Goal: Information Seeking & Learning: Learn about a topic

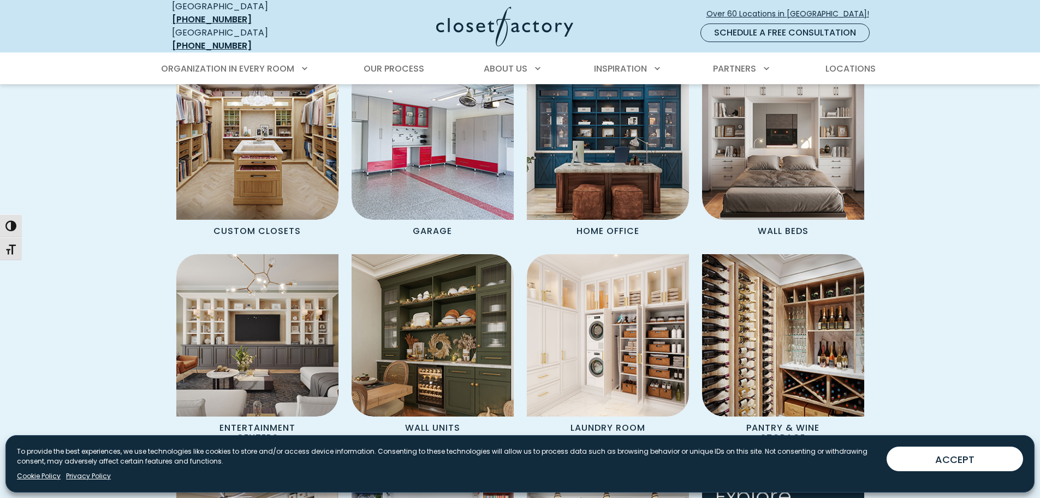
scroll to position [983, 0]
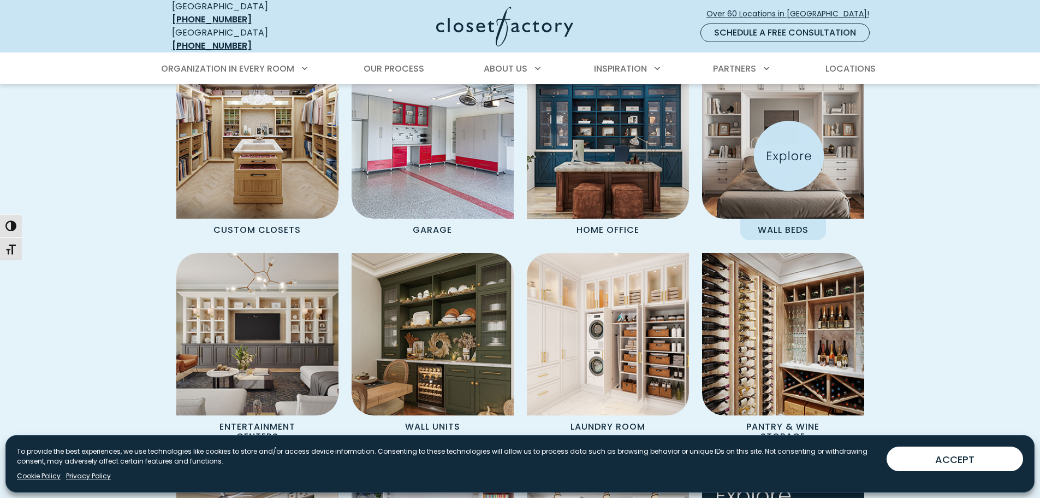
click at [789, 156] on img "Spaces Grid" at bounding box center [783, 137] width 179 height 179
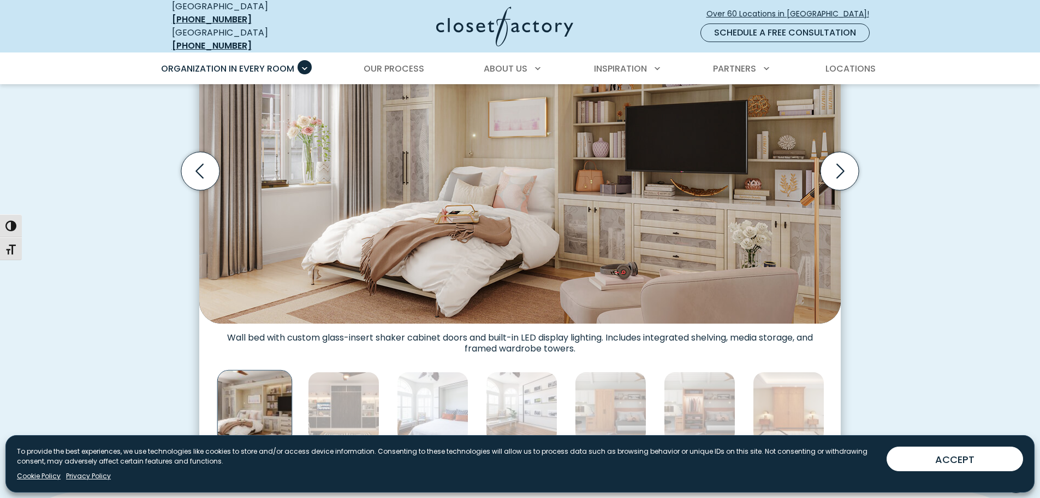
scroll to position [382, 0]
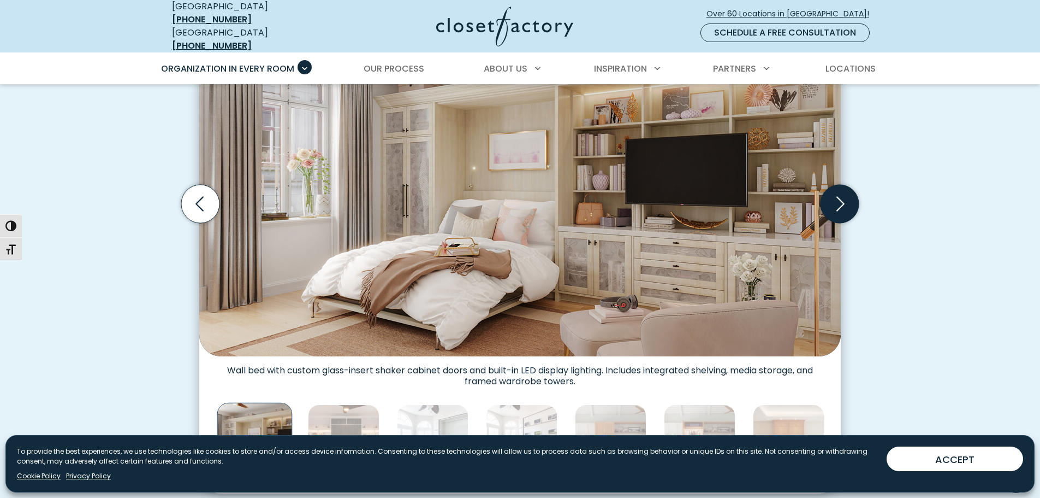
click at [839, 202] on icon "Next slide" at bounding box center [840, 204] width 38 height 38
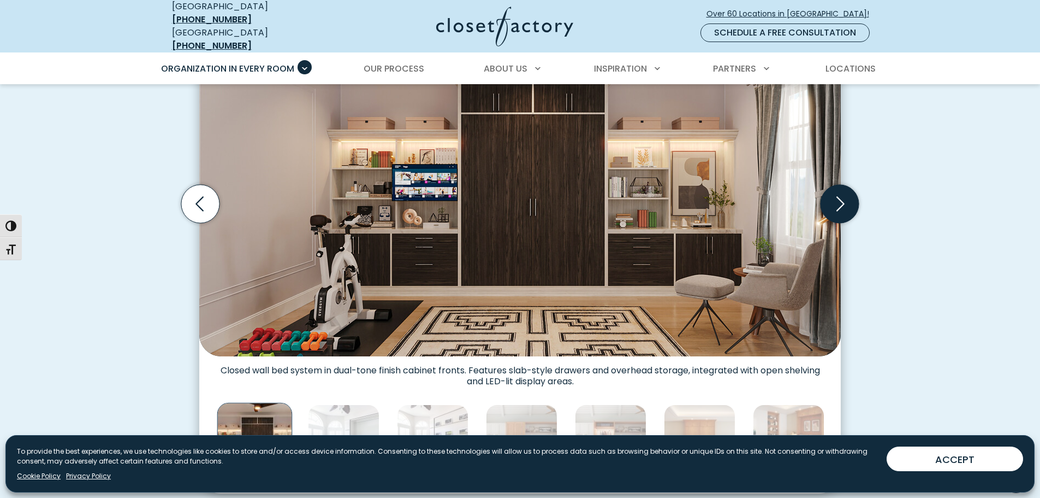
click at [839, 202] on icon "Next slide" at bounding box center [840, 204] width 38 height 38
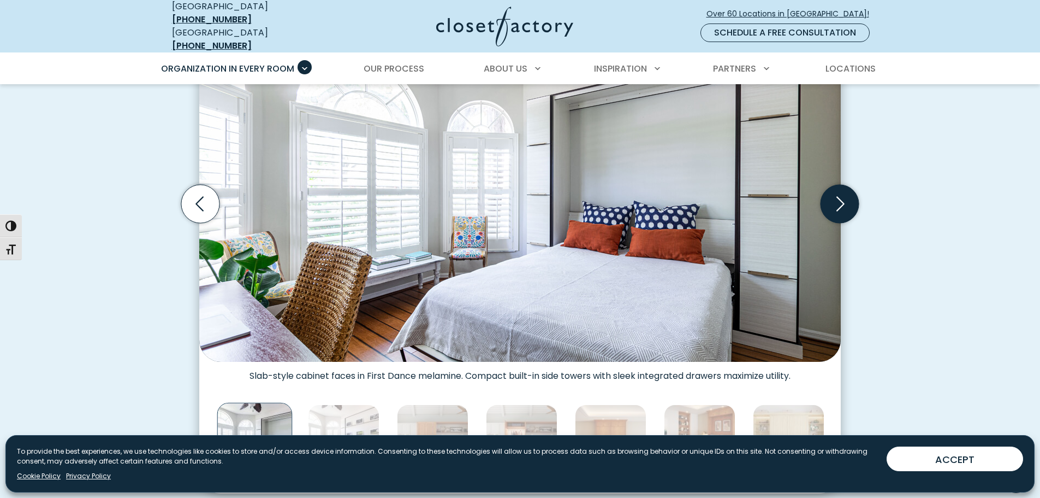
click at [839, 202] on icon "Next slide" at bounding box center [840, 204] width 38 height 38
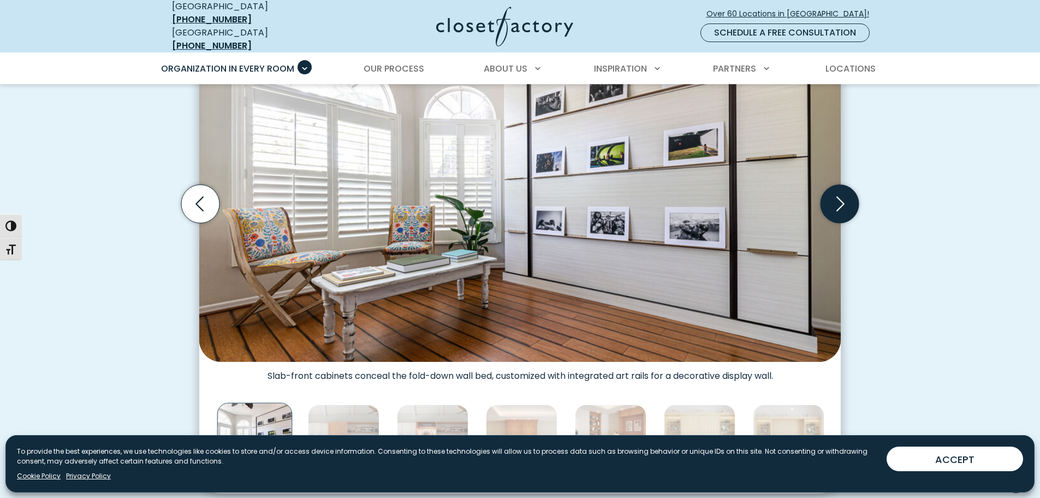
click at [839, 202] on icon "Next slide" at bounding box center [840, 204] width 38 height 38
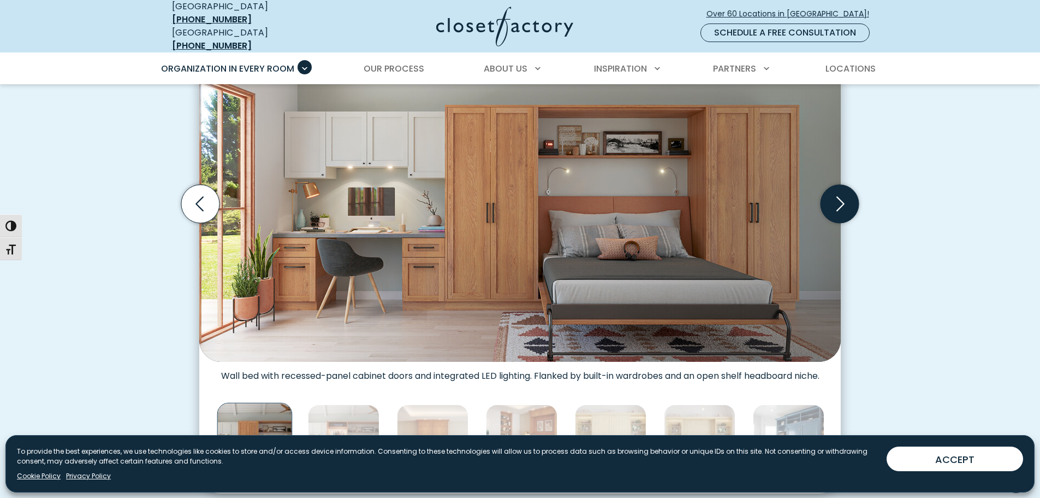
click at [839, 201] on icon "Next slide" at bounding box center [840, 204] width 38 height 38
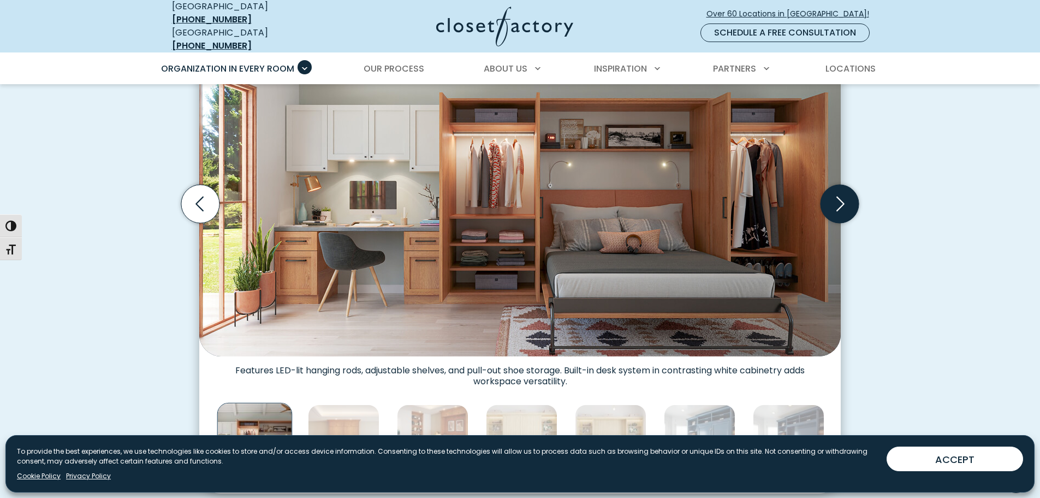
click at [839, 201] on icon "Next slide" at bounding box center [840, 204] width 38 height 38
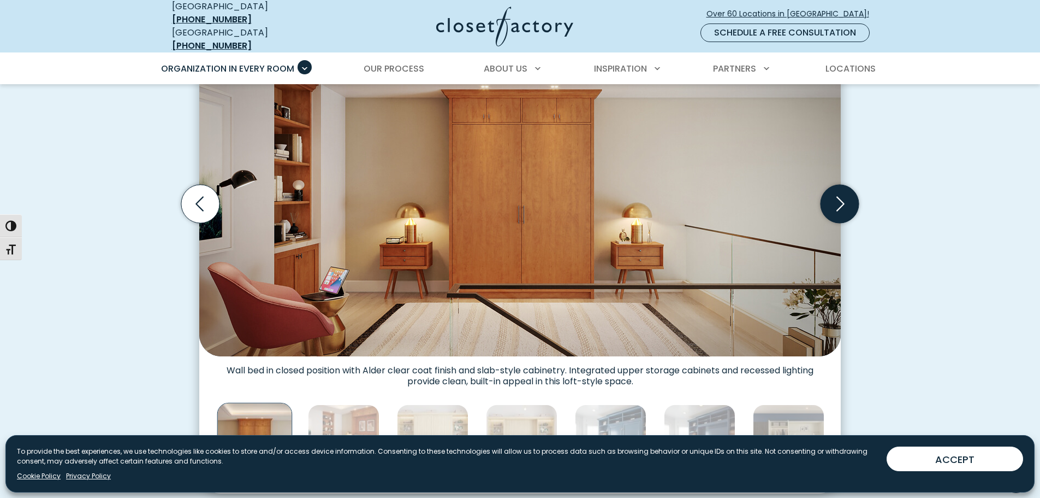
click at [839, 201] on icon "Next slide" at bounding box center [840, 204] width 38 height 38
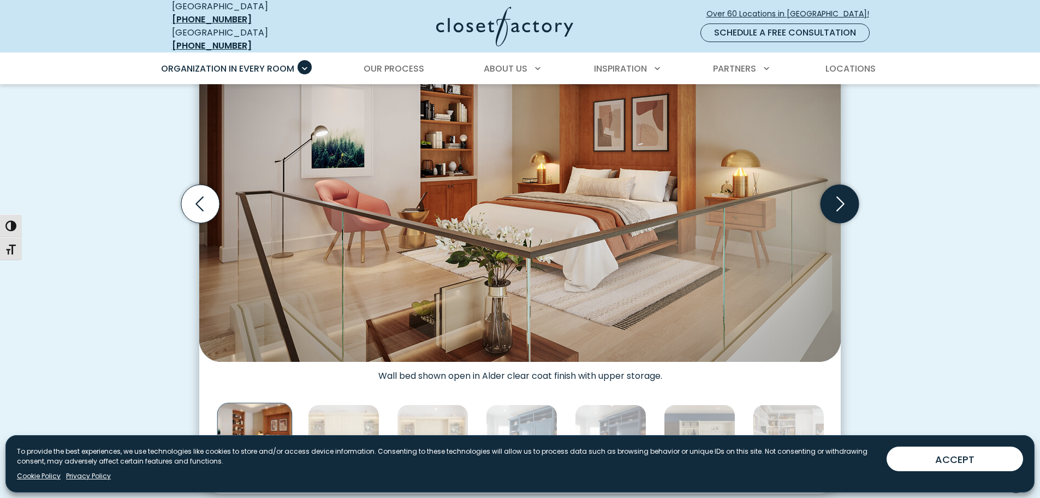
click at [839, 201] on icon "Next slide" at bounding box center [840, 204] width 38 height 38
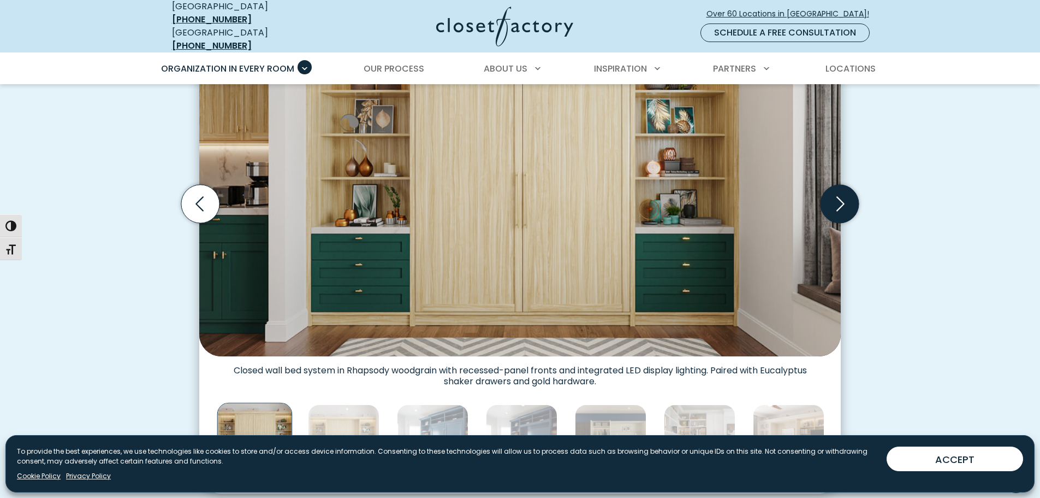
click at [839, 201] on icon "Next slide" at bounding box center [840, 204] width 38 height 38
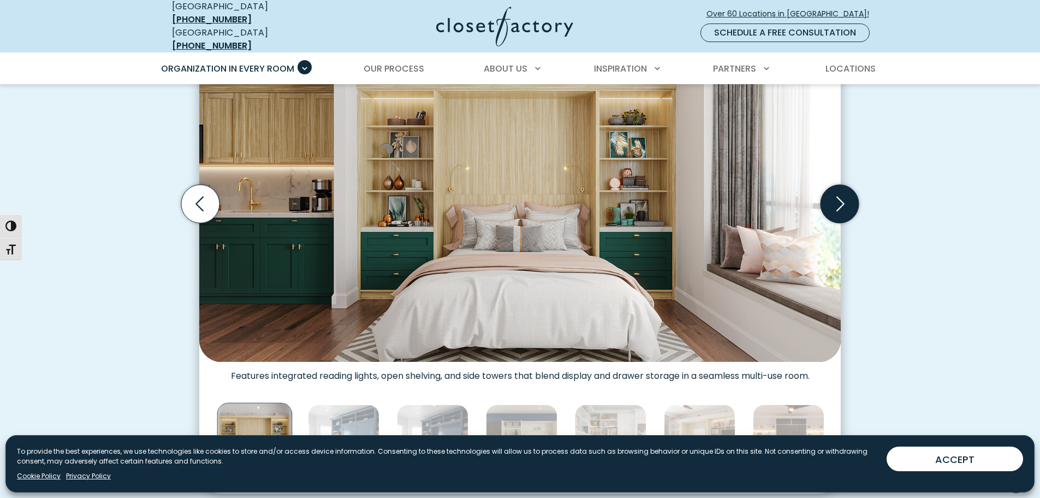
click at [838, 197] on icon "Next slide" at bounding box center [840, 204] width 38 height 38
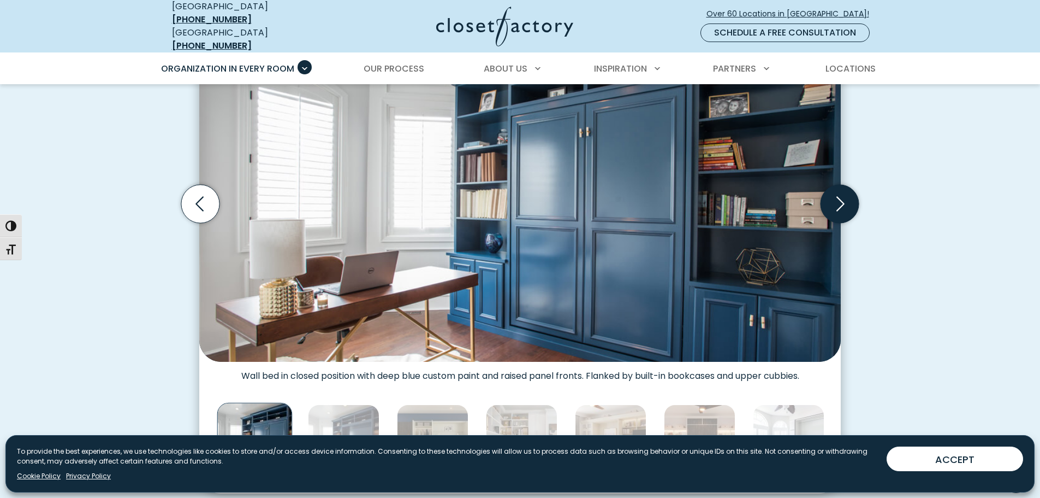
click at [838, 197] on icon "Next slide" at bounding box center [840, 204] width 38 height 38
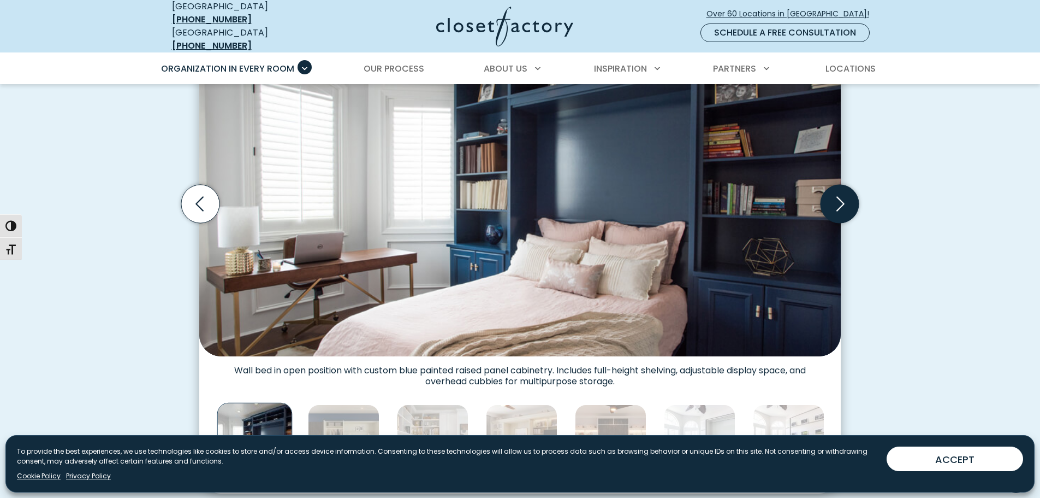
click at [838, 197] on icon "Next slide" at bounding box center [840, 204] width 38 height 38
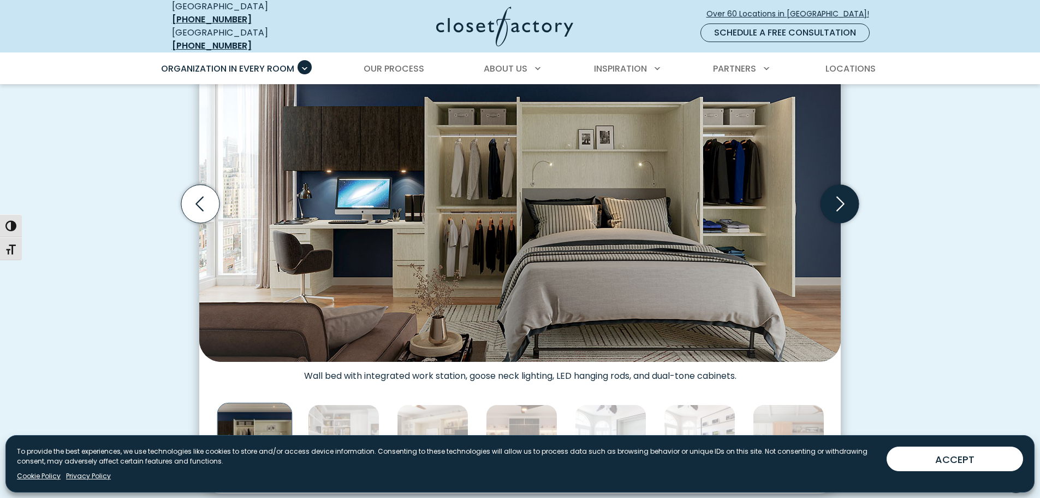
click at [838, 197] on icon "Next slide" at bounding box center [840, 204] width 38 height 38
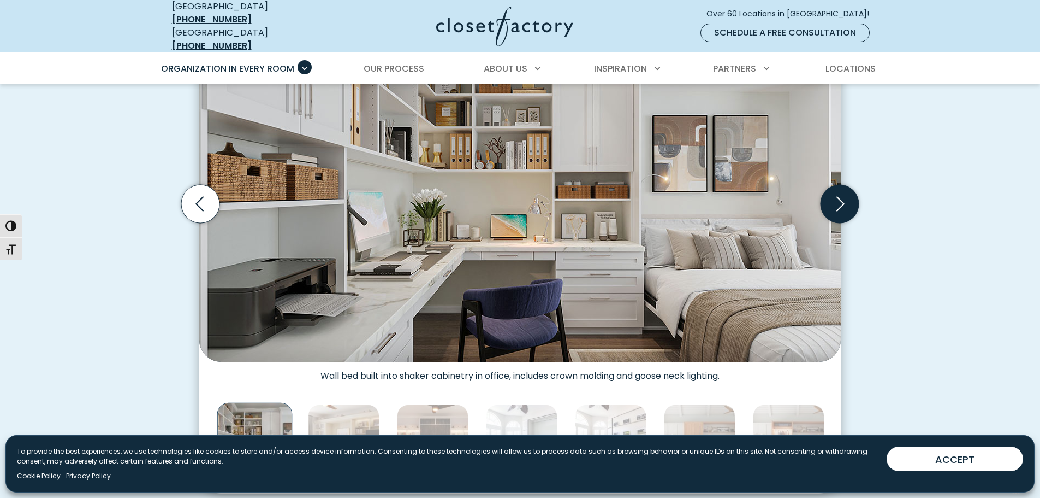
click at [838, 197] on icon "Next slide" at bounding box center [840, 204] width 38 height 38
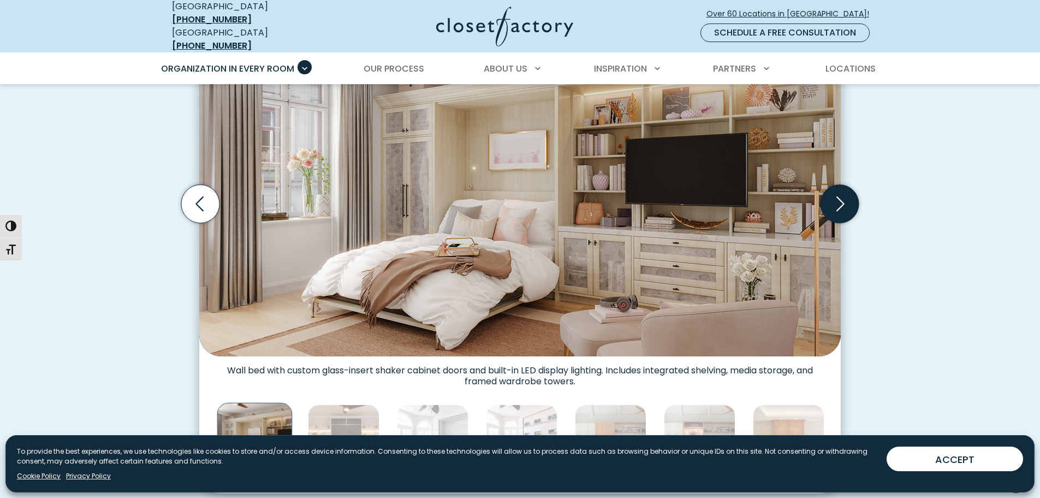
click at [838, 197] on icon "Next slide" at bounding box center [840, 204] width 38 height 38
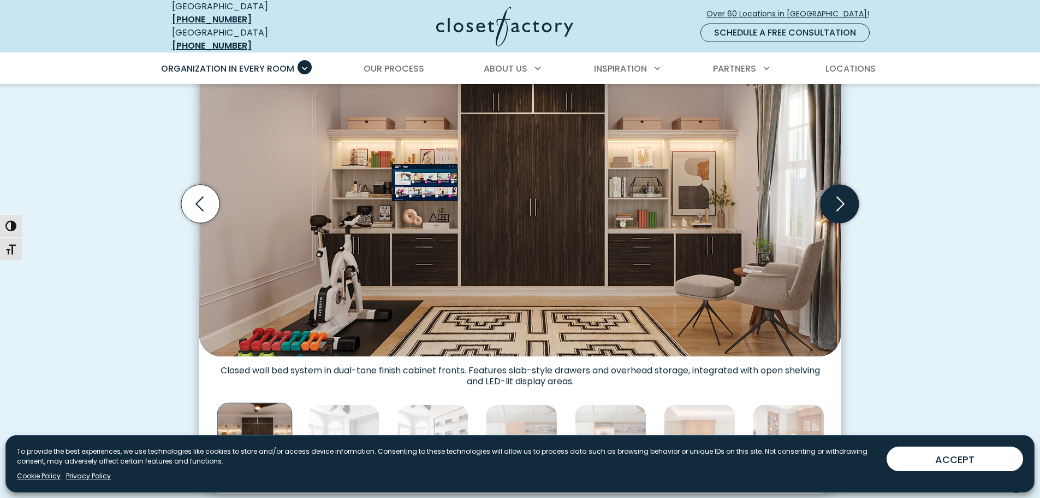
click at [838, 197] on icon "Next slide" at bounding box center [840, 204] width 38 height 38
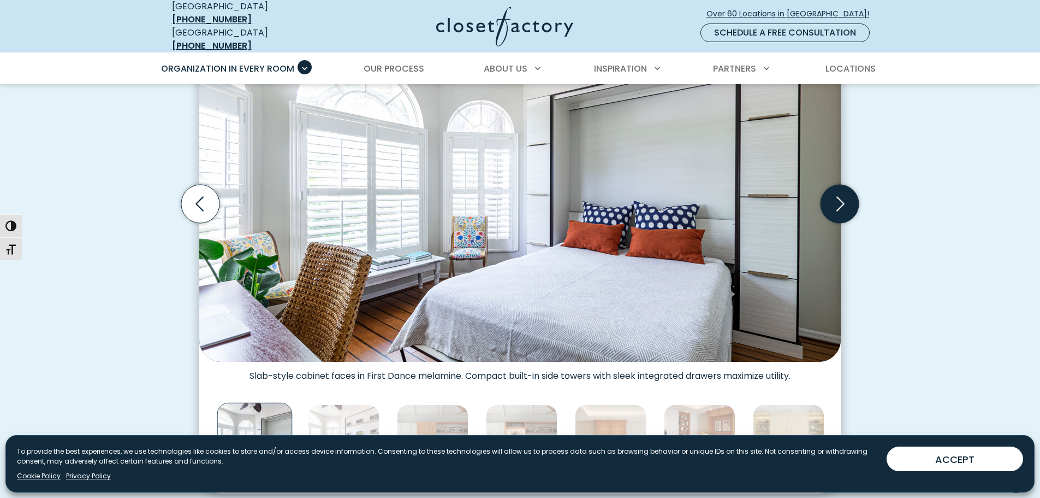
click at [838, 197] on icon "Next slide" at bounding box center [840, 204] width 38 height 38
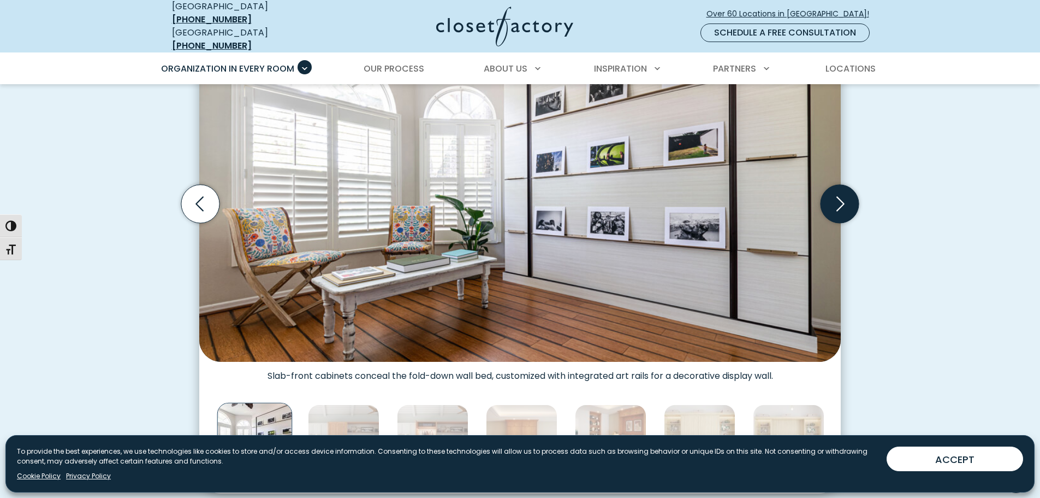
click at [838, 197] on icon "Next slide" at bounding box center [840, 204] width 38 height 38
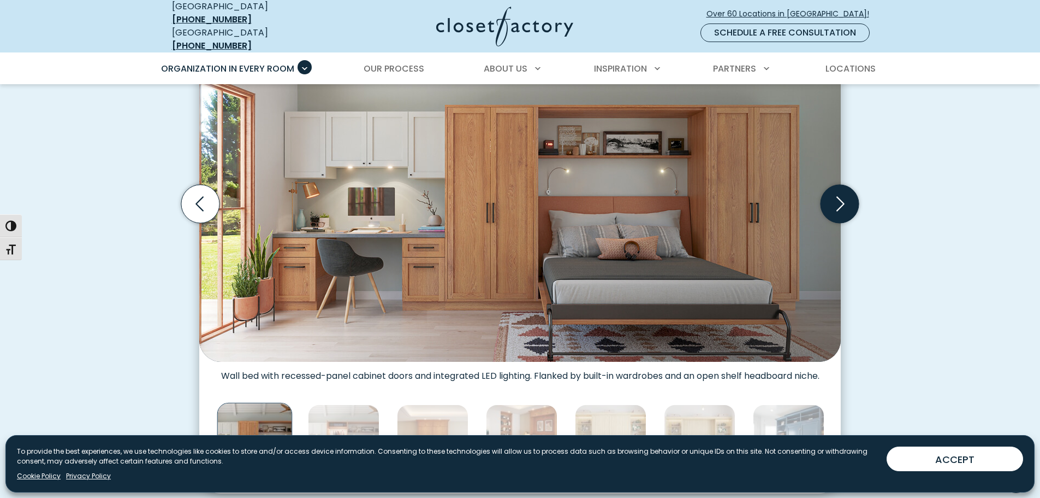
click at [838, 197] on icon "Next slide" at bounding box center [840, 204] width 38 height 38
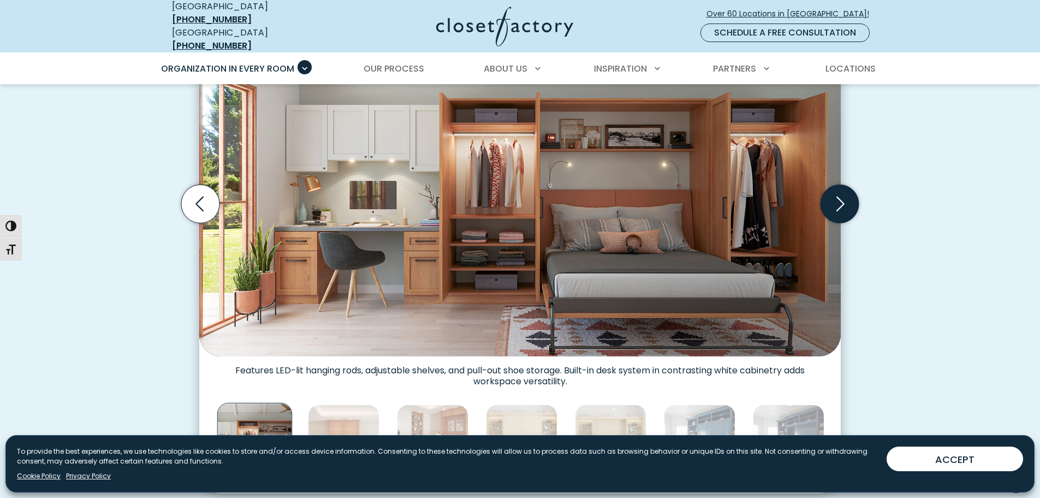
click at [838, 197] on icon "Next slide" at bounding box center [840, 204] width 38 height 38
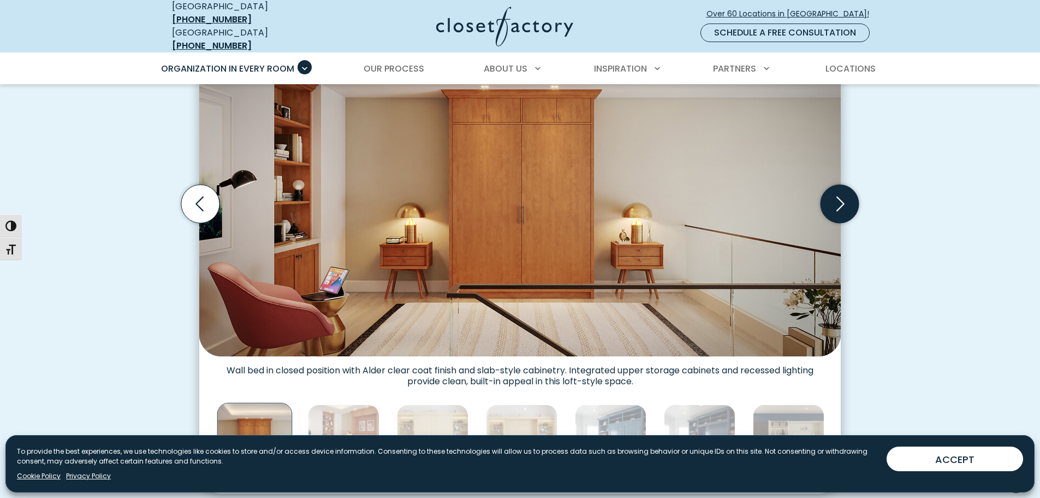
click at [838, 197] on icon "Next slide" at bounding box center [840, 204] width 38 height 38
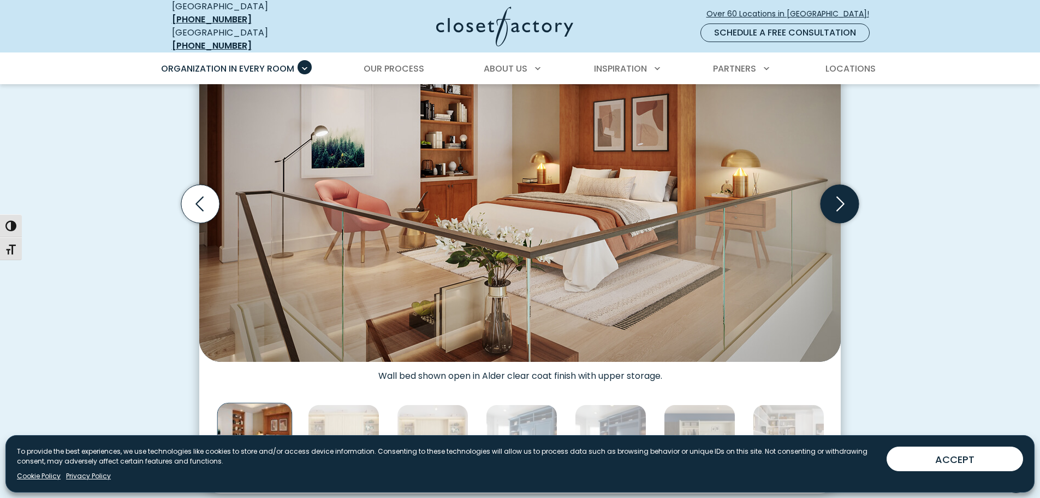
click at [838, 197] on icon "Next slide" at bounding box center [840, 204] width 38 height 38
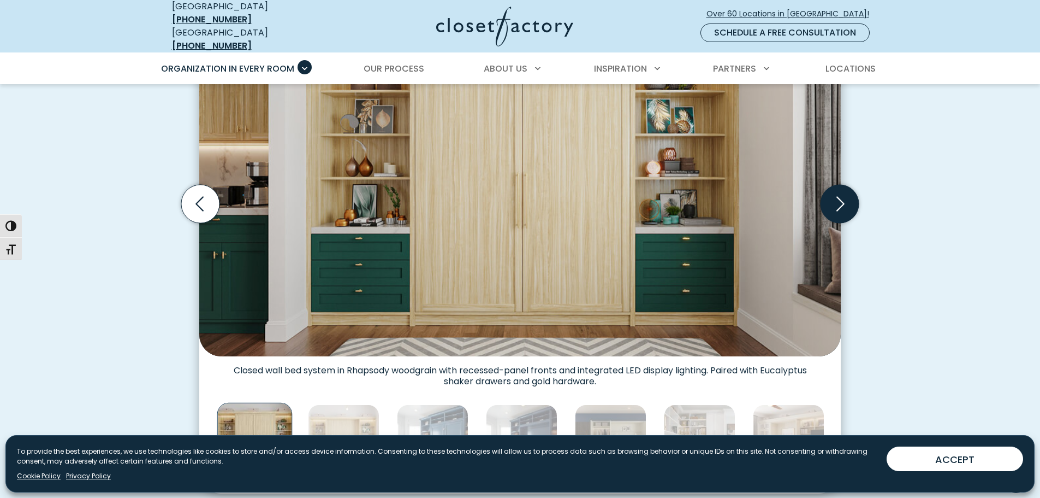
click at [838, 197] on icon "Next slide" at bounding box center [840, 204] width 38 height 38
